Goal: Information Seeking & Learning: Learn about a topic

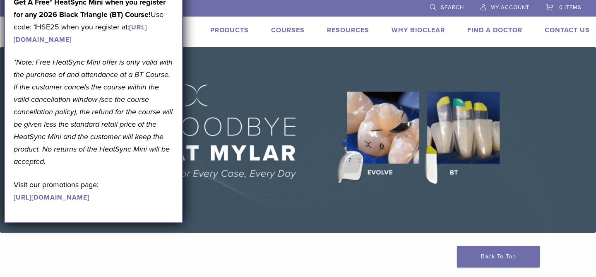
click at [238, 94] on img at bounding box center [298, 139] width 596 height 185
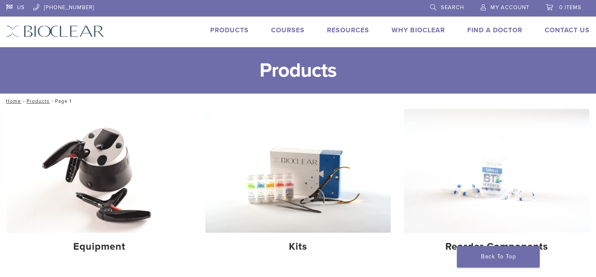
click at [293, 32] on link "Courses" at bounding box center [288, 30] width 34 height 8
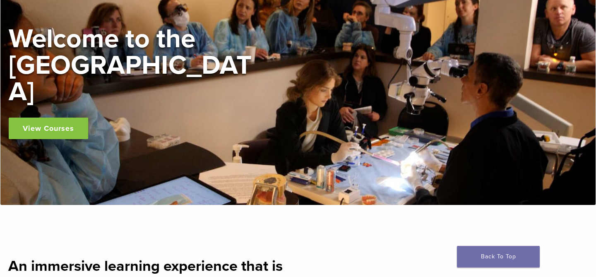
scroll to position [97, 0]
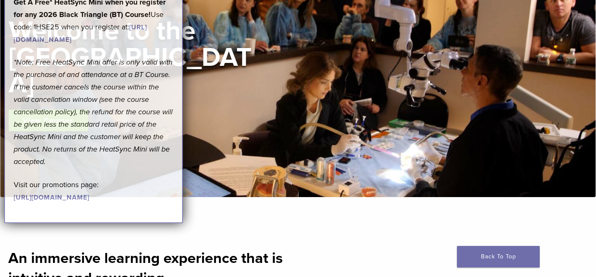
click at [60, 110] on em "*Note: Free HeatSync Mini offer is only valid with the purchase of and attendan…" at bounding box center [93, 112] width 159 height 108
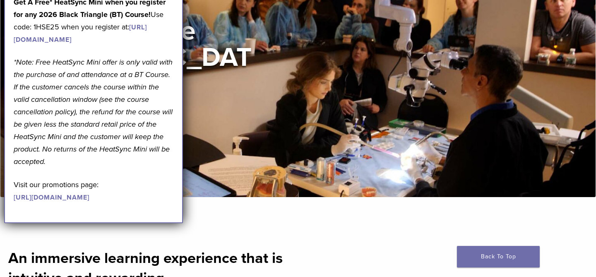
click at [292, 102] on div "Welcome to the Learning Center View Courses" at bounding box center [298, 74] width 579 height 113
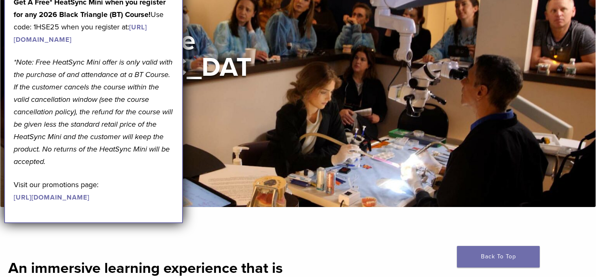
scroll to position [0, 0]
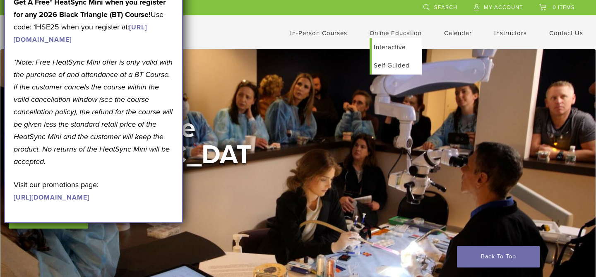
click at [388, 46] on link "Interactive" at bounding box center [397, 47] width 50 height 18
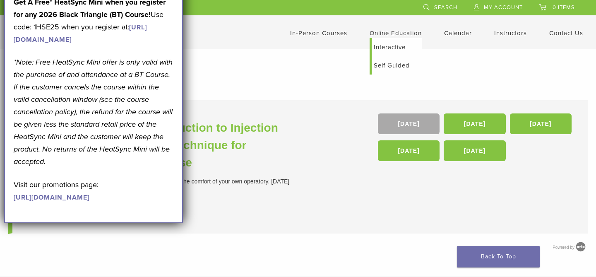
click at [394, 67] on link "Self Guided" at bounding box center [397, 65] width 50 height 18
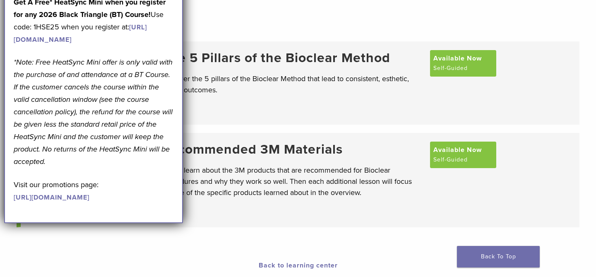
scroll to position [69, 0]
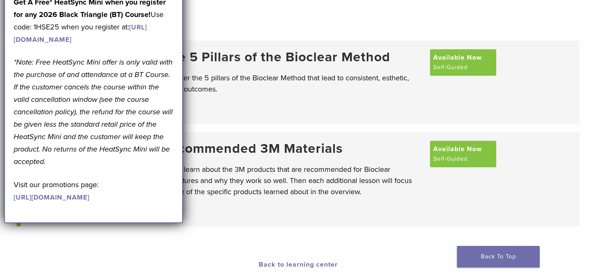
click at [397, 100] on div "The 5 Pillars of the Bioclear Method Discover the 5 pillars of the Bioclear Met…" at bounding box center [291, 82] width 260 height 66
click at [452, 55] on span "Available Now" at bounding box center [457, 57] width 48 height 10
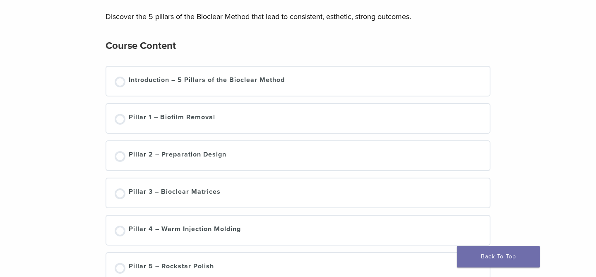
scroll to position [40, 0]
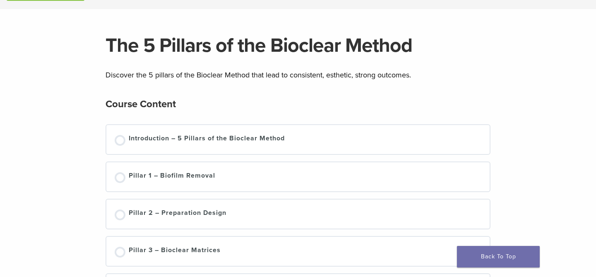
click at [261, 132] on div "Introduction – 5 Pillars of the Bioclear Method" at bounding box center [297, 139] width 383 height 29
click at [238, 135] on div "Introduction – 5 Pillars of the Bioclear Method" at bounding box center [207, 139] width 156 height 12
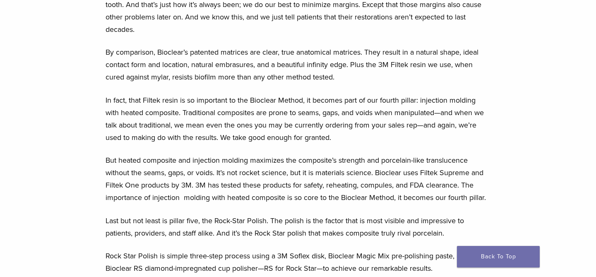
scroll to position [971, 0]
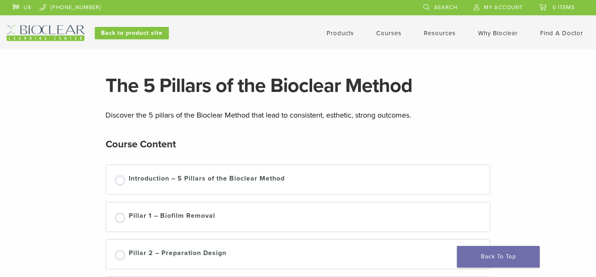
scroll to position [40, 0]
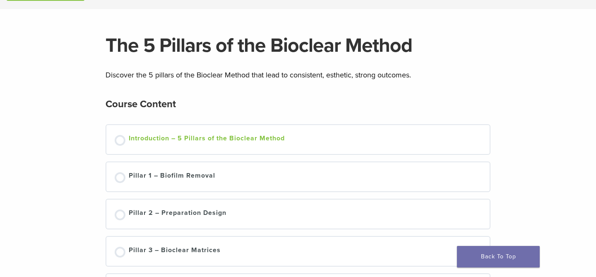
click at [155, 143] on div "Introduction – 5 Pillars of the Bioclear Method" at bounding box center [207, 139] width 156 height 12
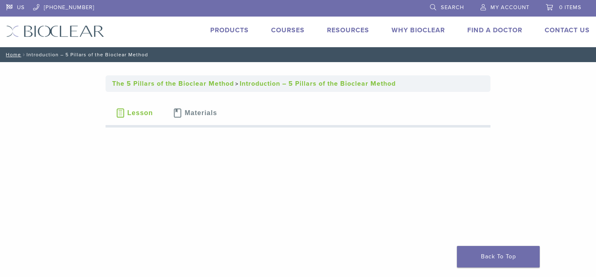
click at [189, 113] on span "Materials" at bounding box center [201, 113] width 32 height 7
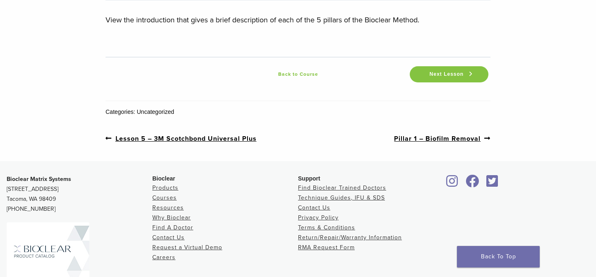
scroll to position [137, 0]
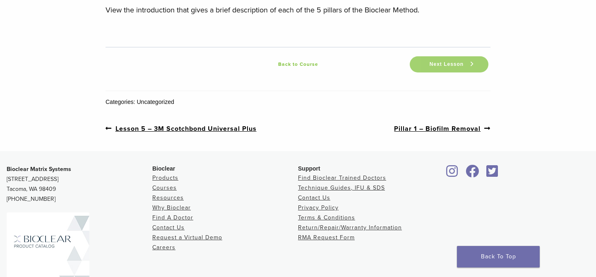
click at [460, 59] on link "Next Lesson" at bounding box center [449, 64] width 79 height 16
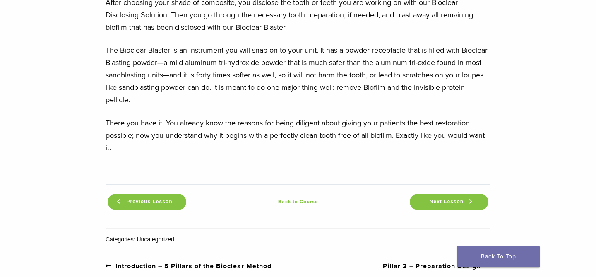
scroll to position [993, 0]
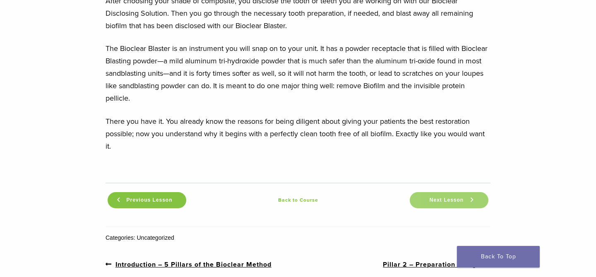
click at [456, 203] on span "Next Lesson" at bounding box center [447, 200] width 44 height 6
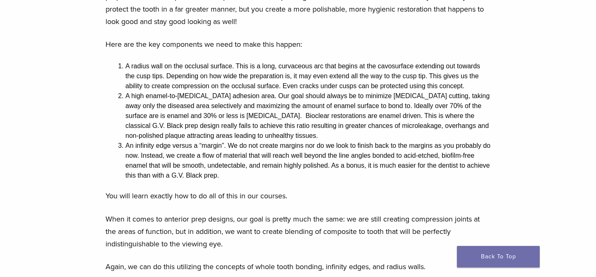
scroll to position [734, 0]
